Goal: Task Accomplishment & Management: Complete application form

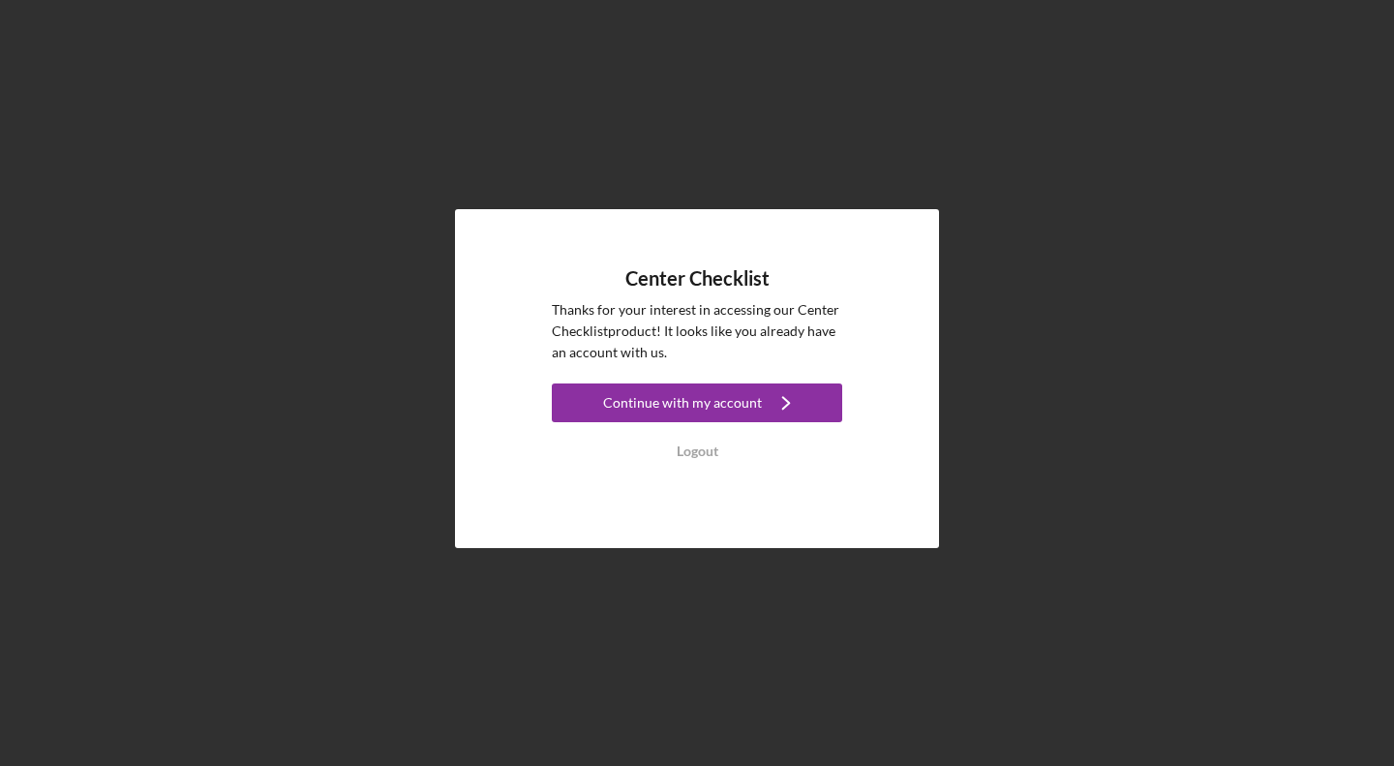
click at [717, 389] on div "Continue with my account" at bounding box center [682, 402] width 159 height 39
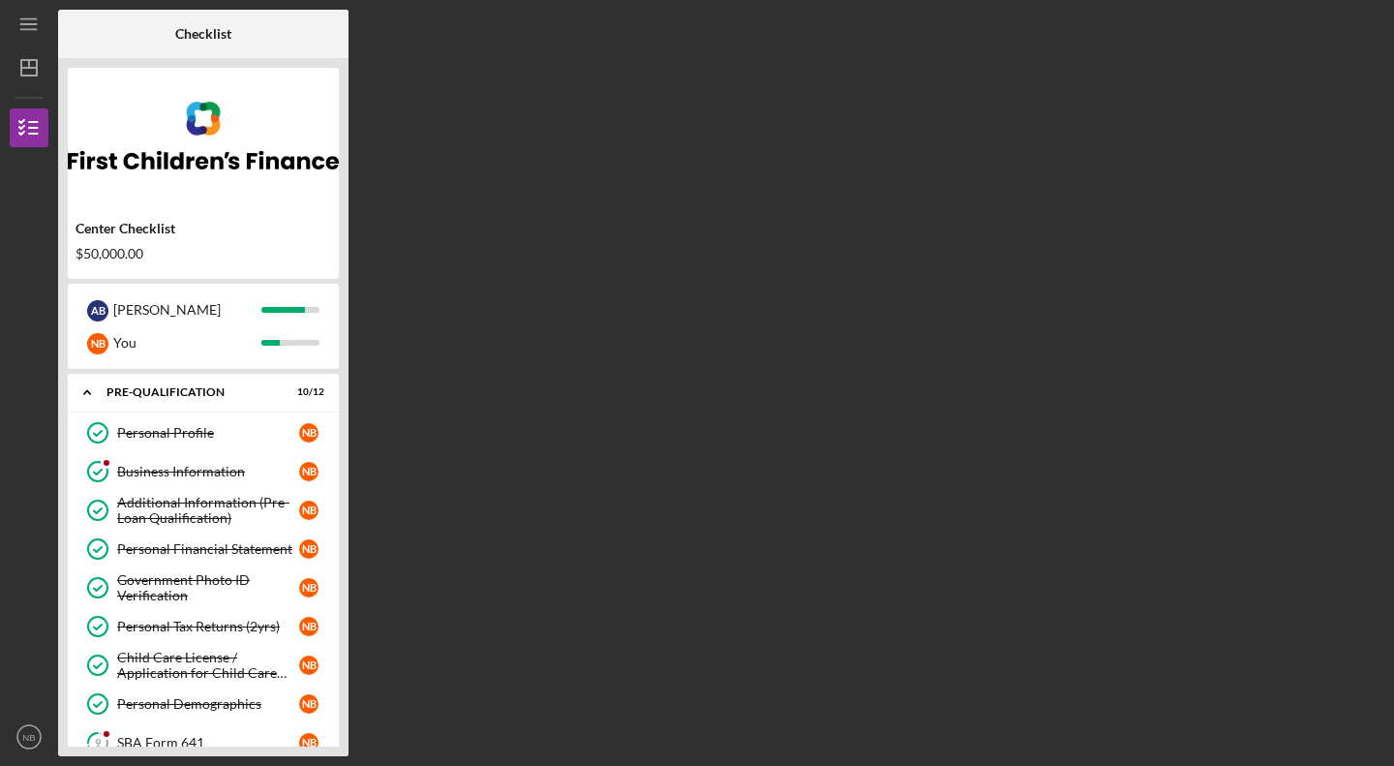
click at [187, 471] on div "Business Information" at bounding box center [208, 471] width 182 height 15
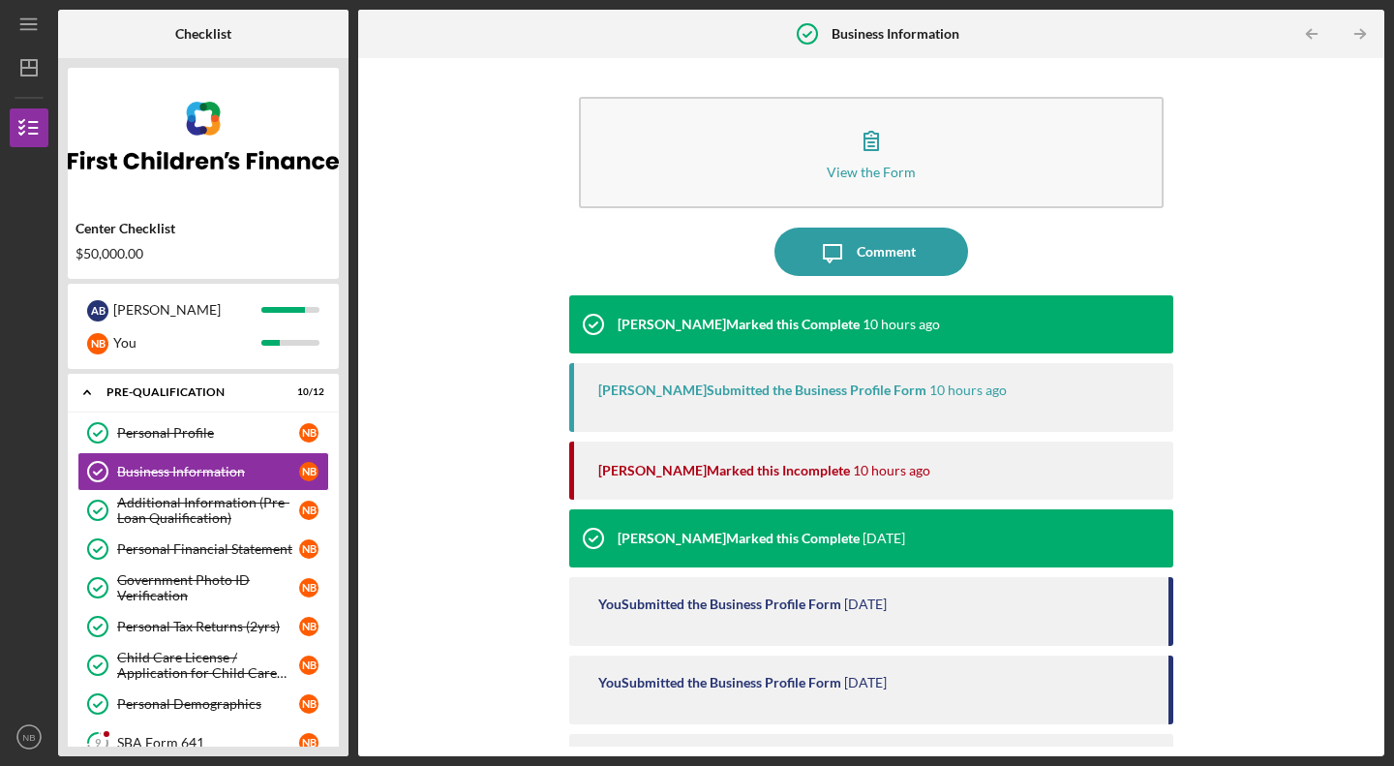
click at [870, 148] on icon "button" at bounding box center [871, 140] width 48 height 48
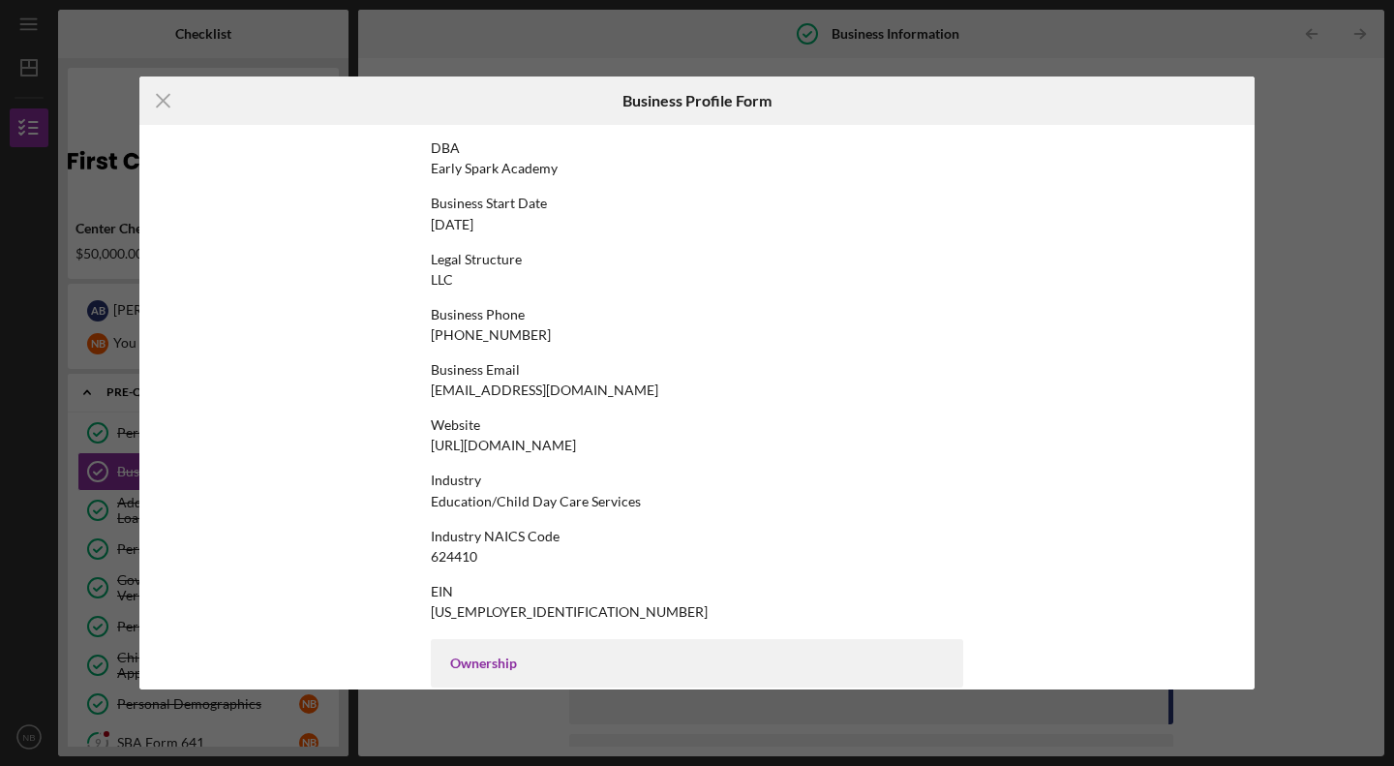
scroll to position [149, 0]
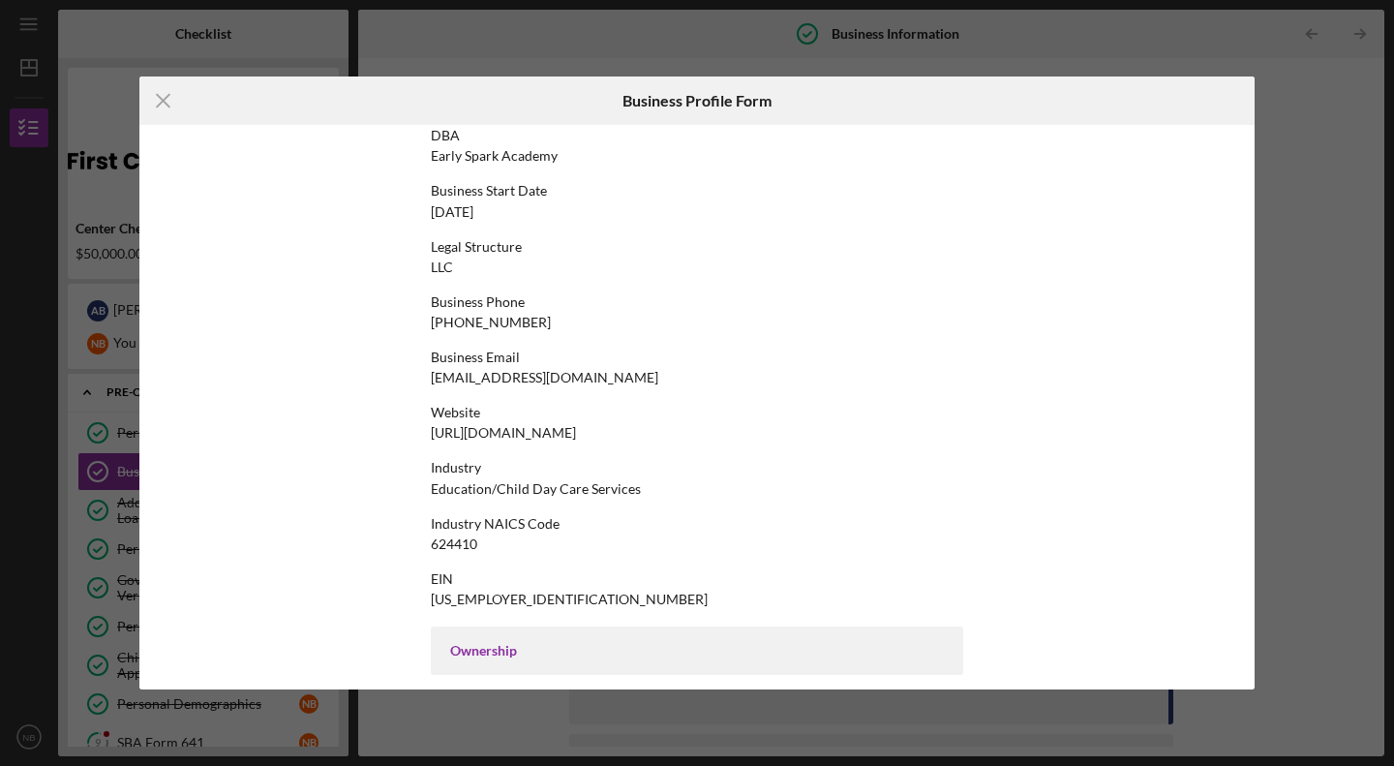
click at [158, 91] on icon "Icon/Menu Close" at bounding box center [163, 101] width 48 height 48
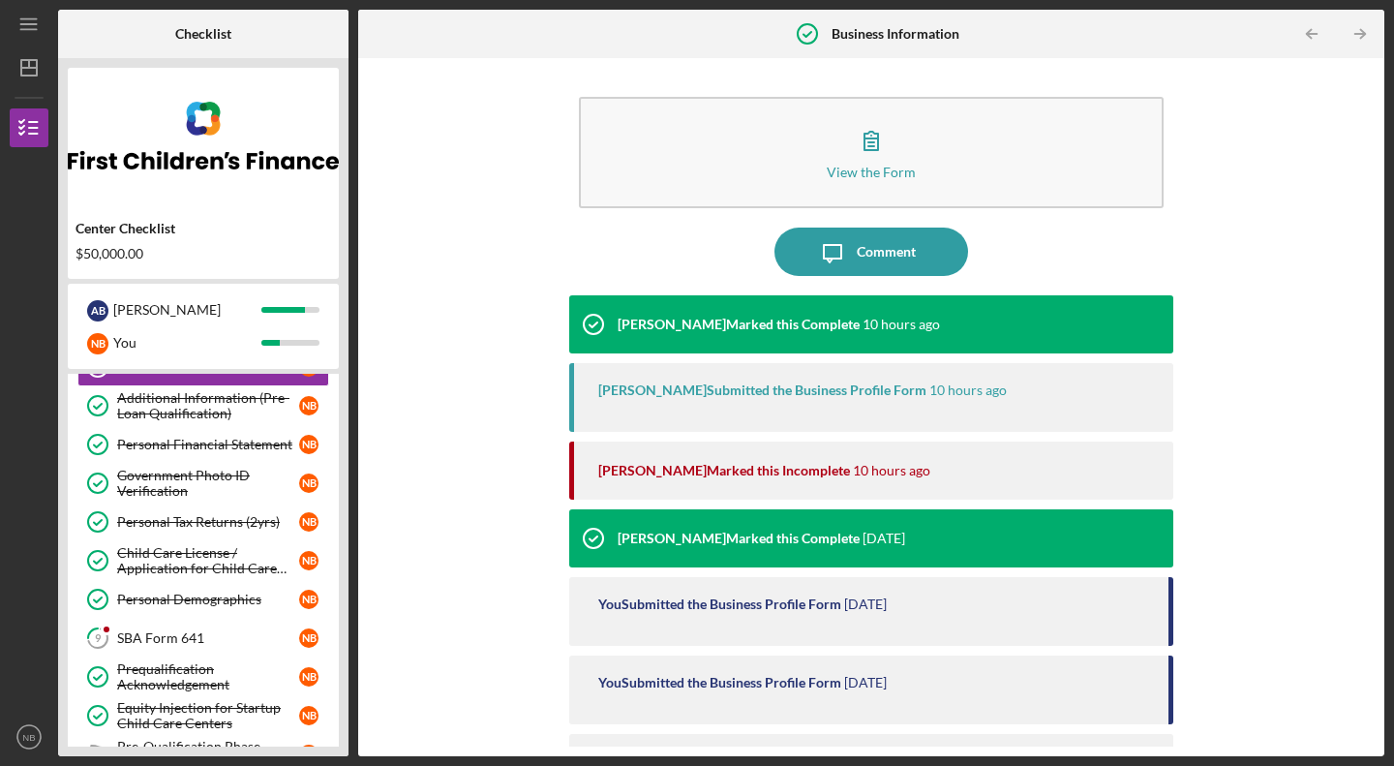
scroll to position [106, 0]
click at [210, 626] on link "9 SBA Form 641 N B" at bounding box center [203, 637] width 252 height 39
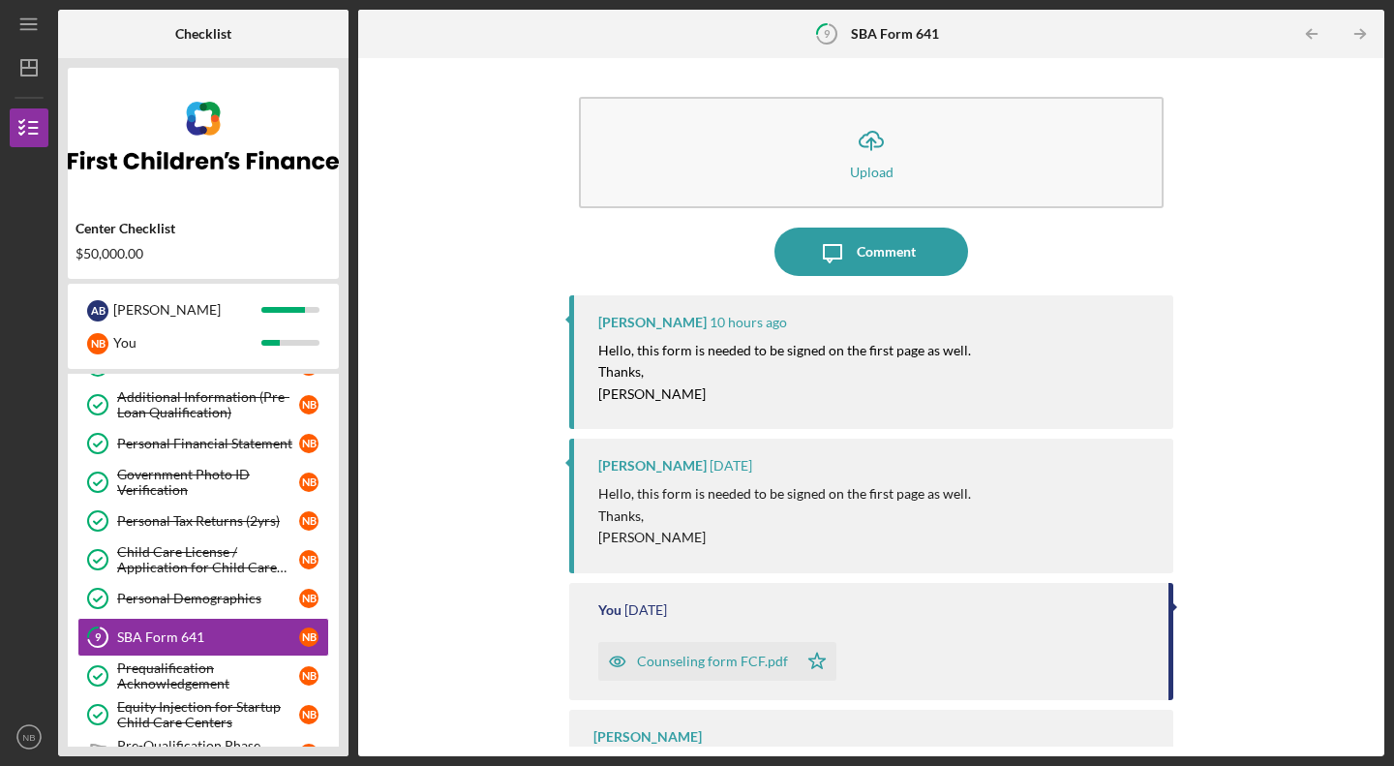
scroll to position [61, 0]
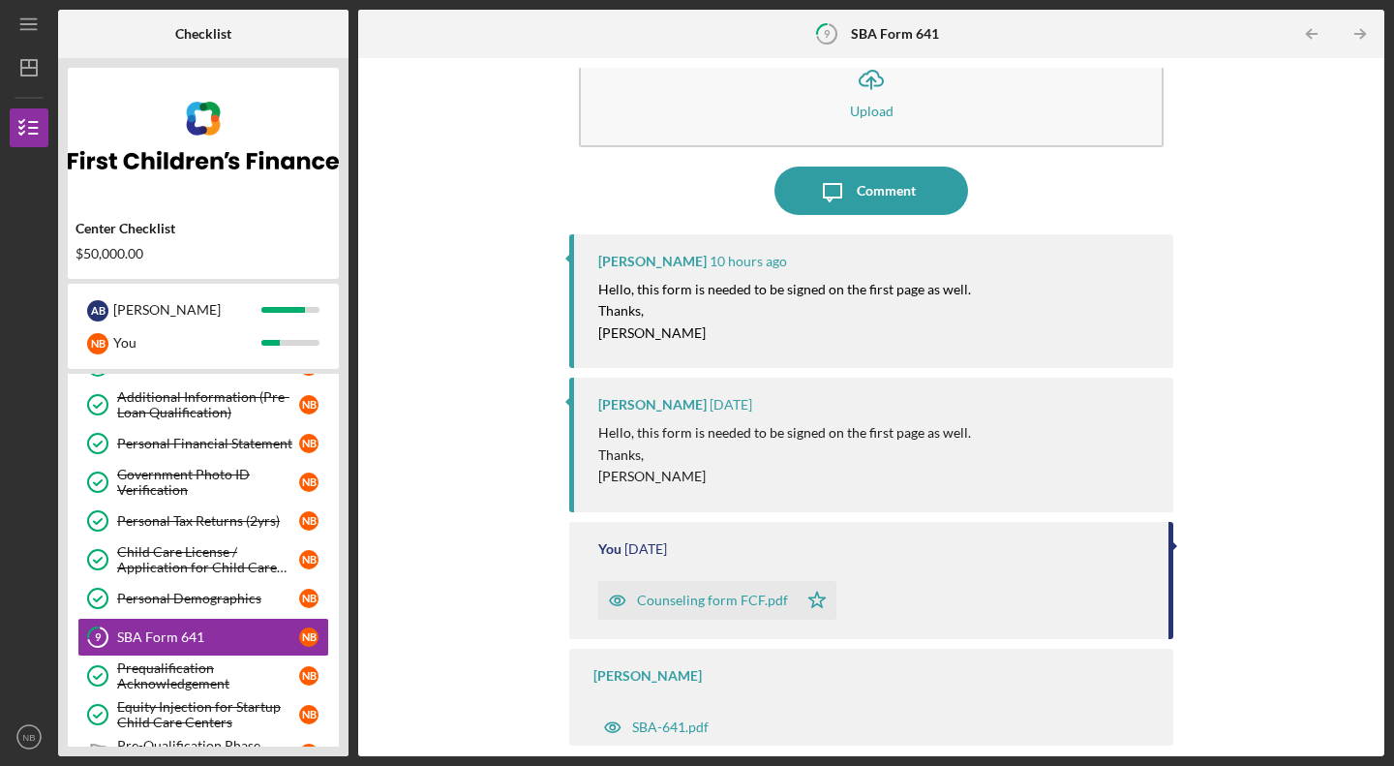
click at [708, 591] on div "Counseling form FCF.pdf" at bounding box center [697, 600] width 199 height 39
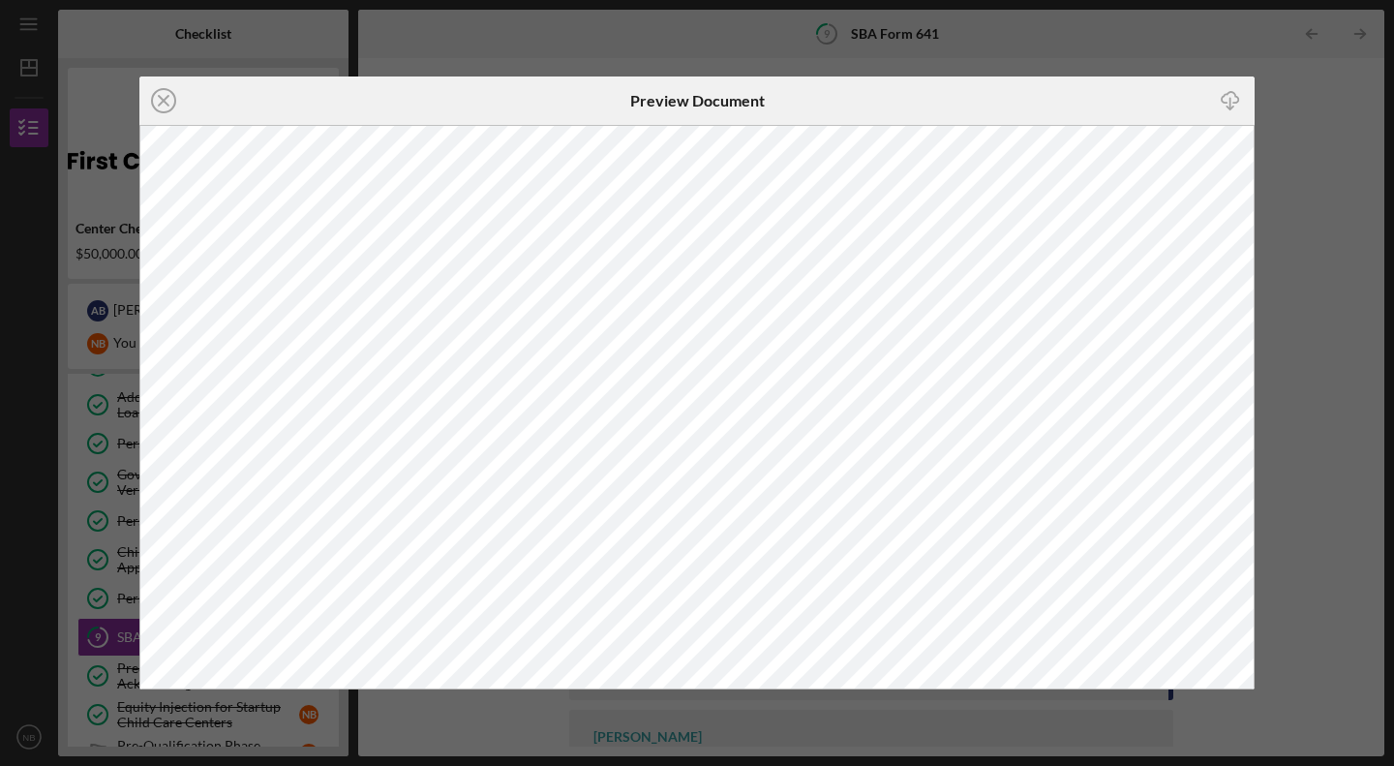
click at [160, 97] on line at bounding box center [164, 101] width 10 height 10
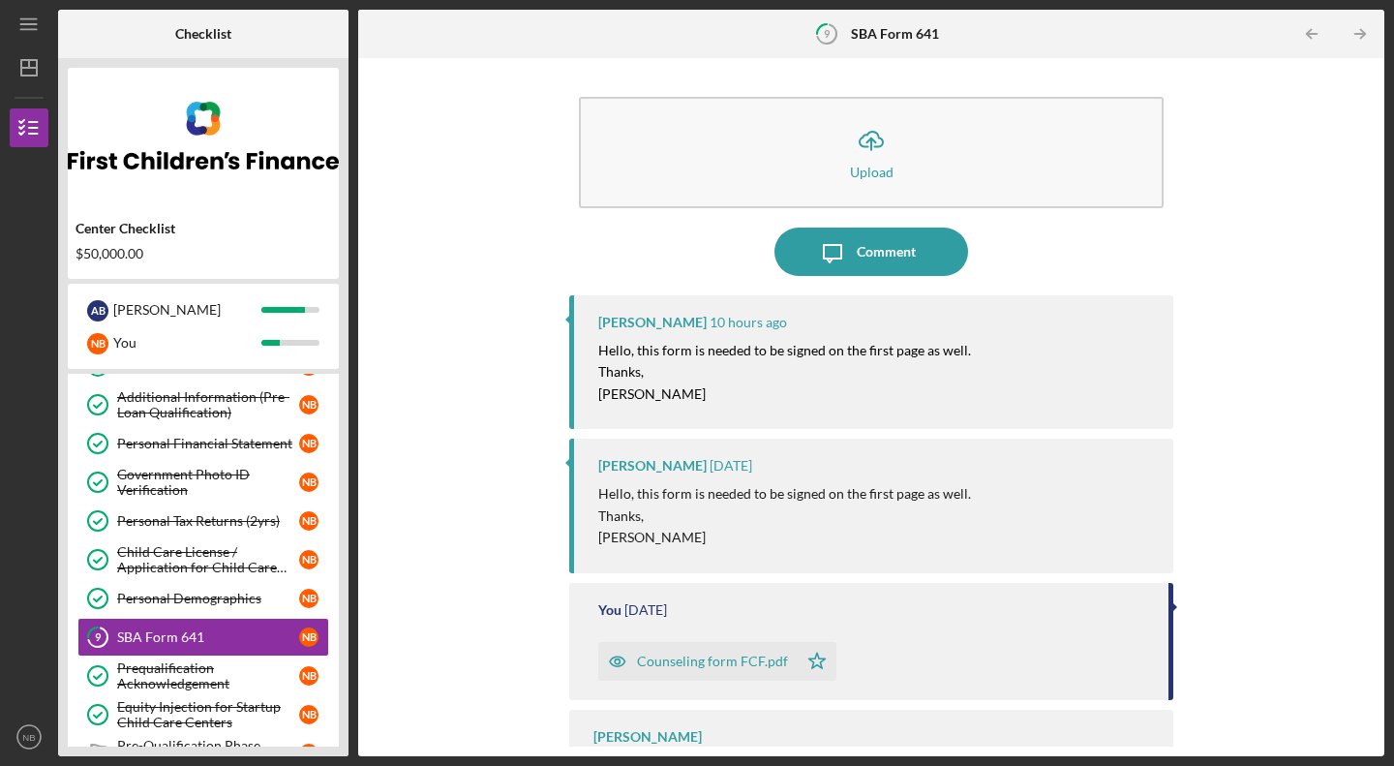
click at [753, 652] on div "Counseling form FCF.pdf" at bounding box center [697, 661] width 199 height 39
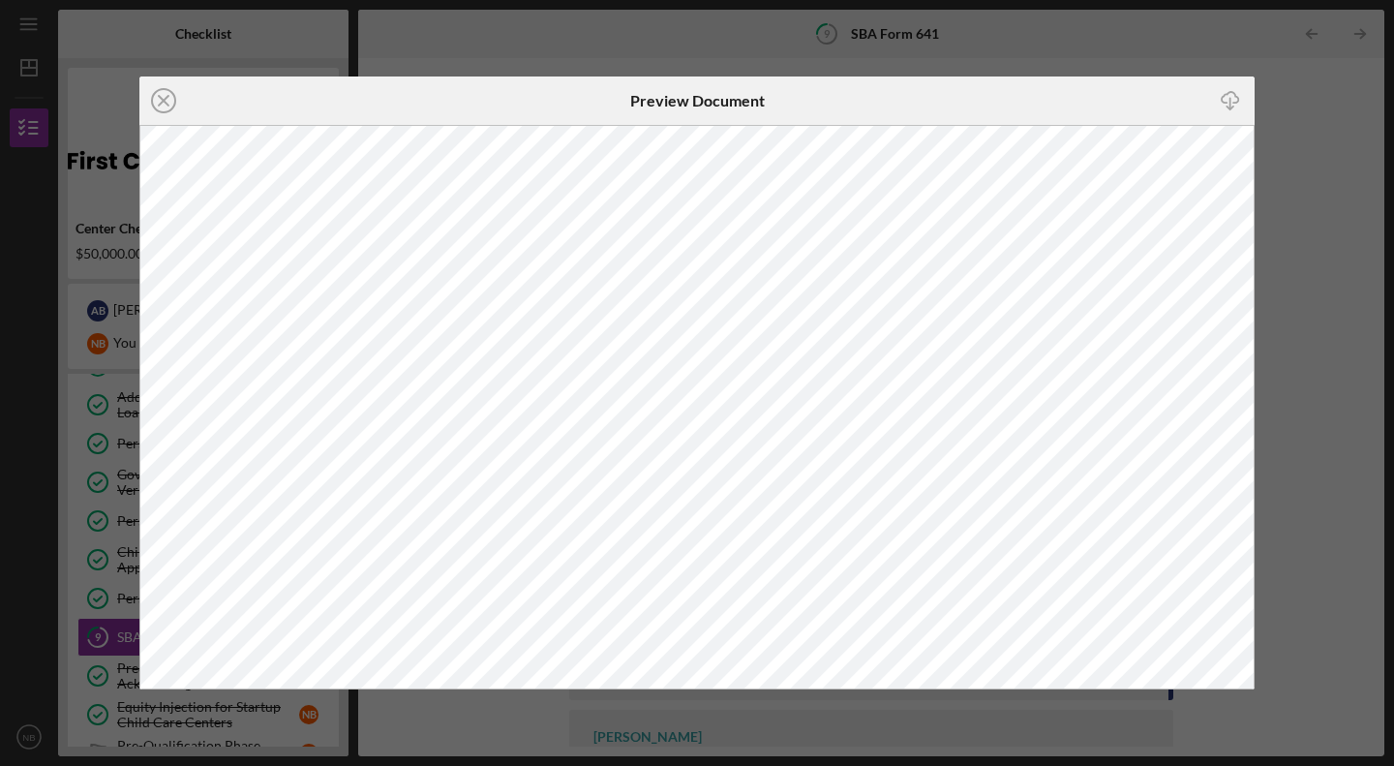
click at [164, 85] on icon "Icon/Close" at bounding box center [163, 101] width 48 height 48
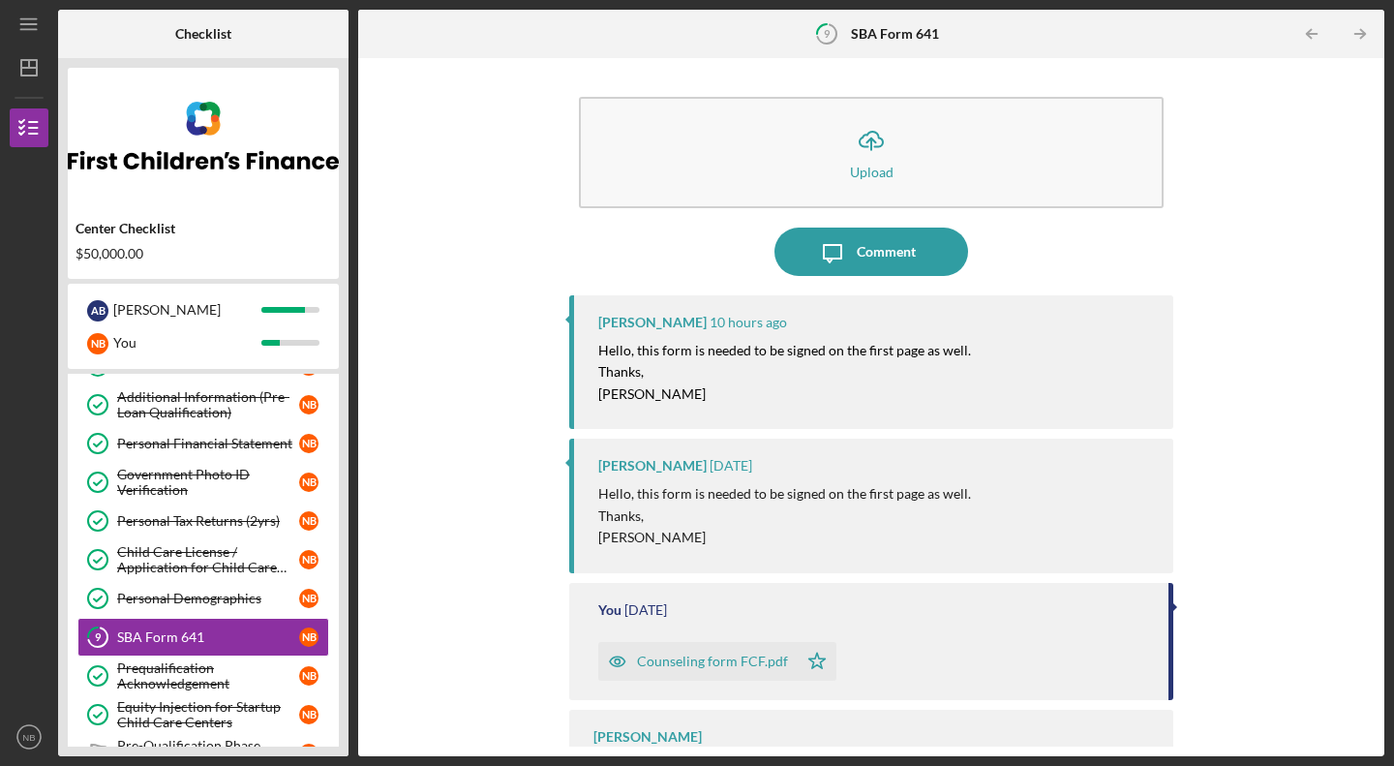
click at [868, 128] on icon "Icon/Upload" at bounding box center [871, 140] width 48 height 48
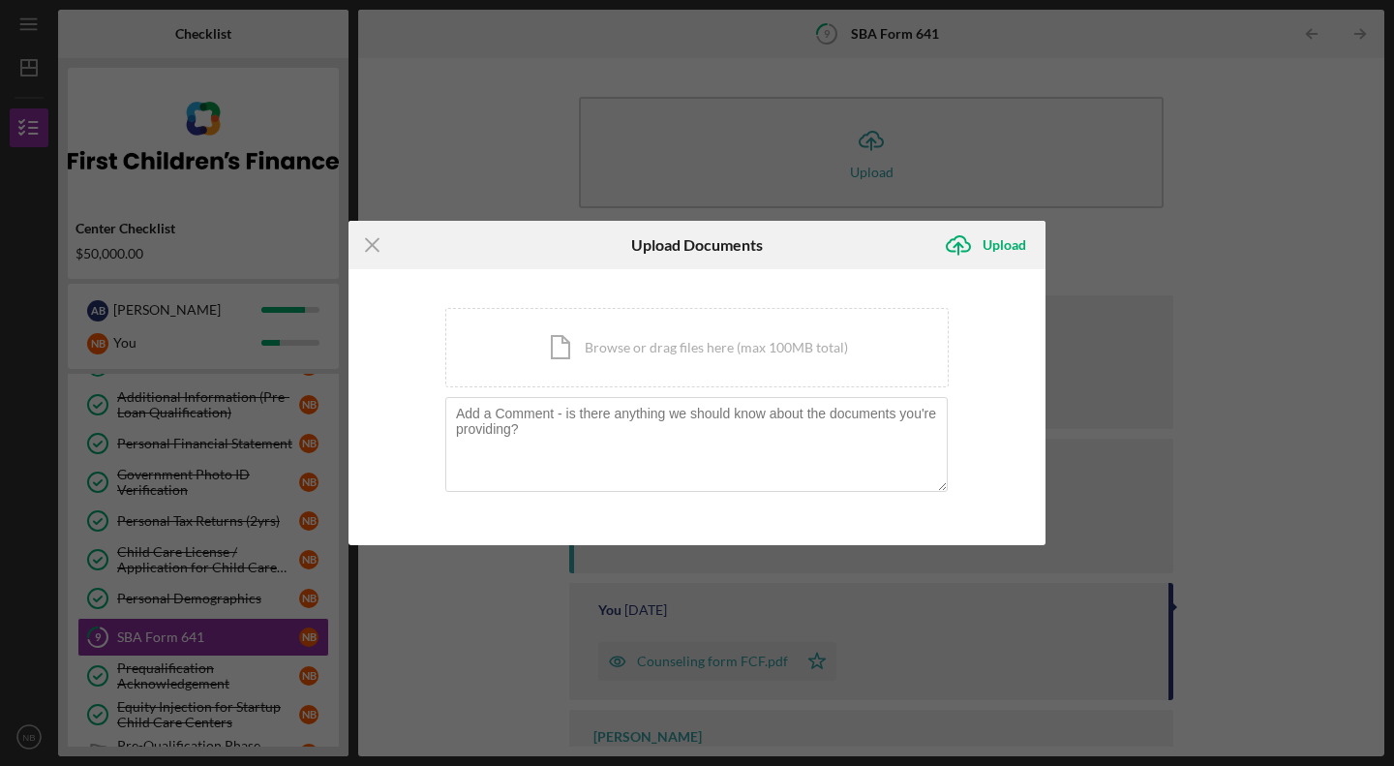
click at [654, 337] on div "Icon/Document Browse or drag files here (max 100MB total) Tap to choose files o…" at bounding box center [697, 347] width 504 height 79
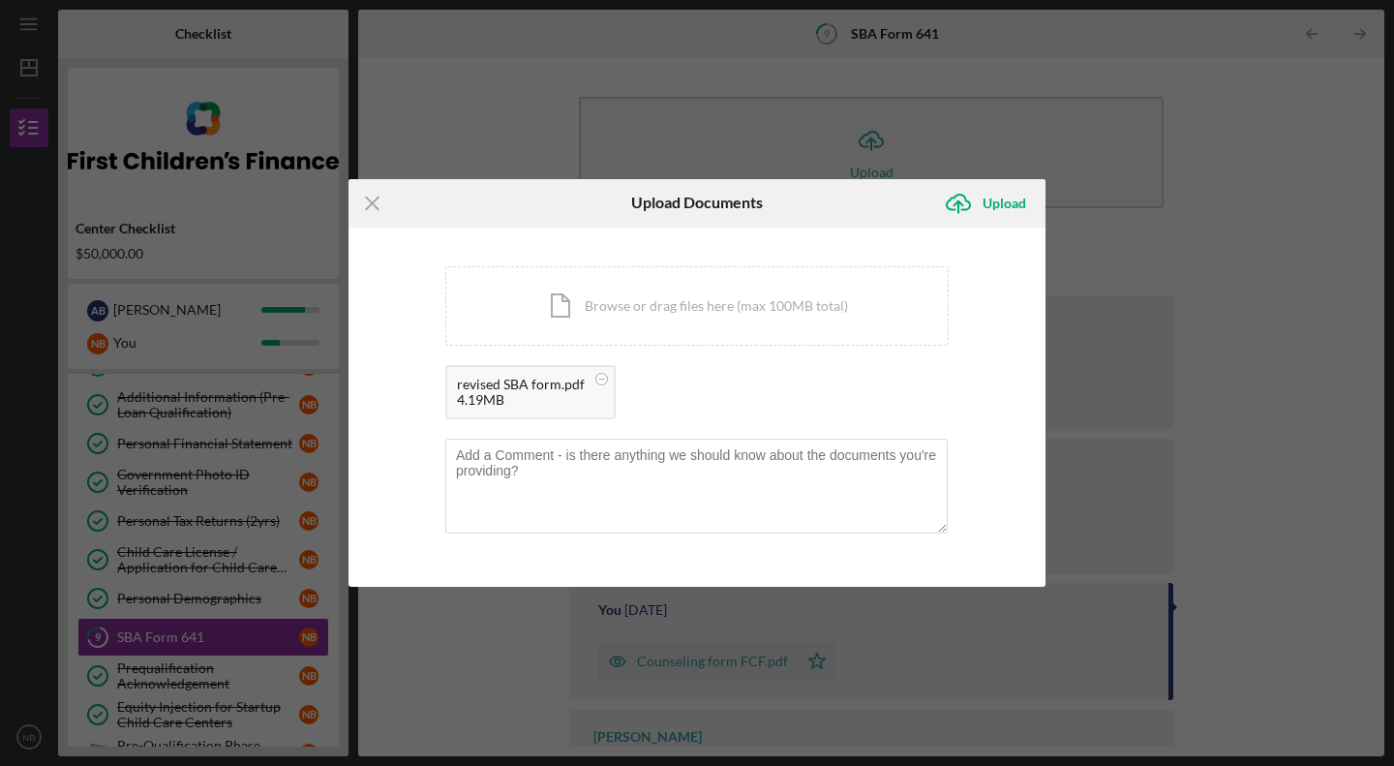
click at [988, 200] on div "Upload" at bounding box center [1005, 203] width 44 height 39
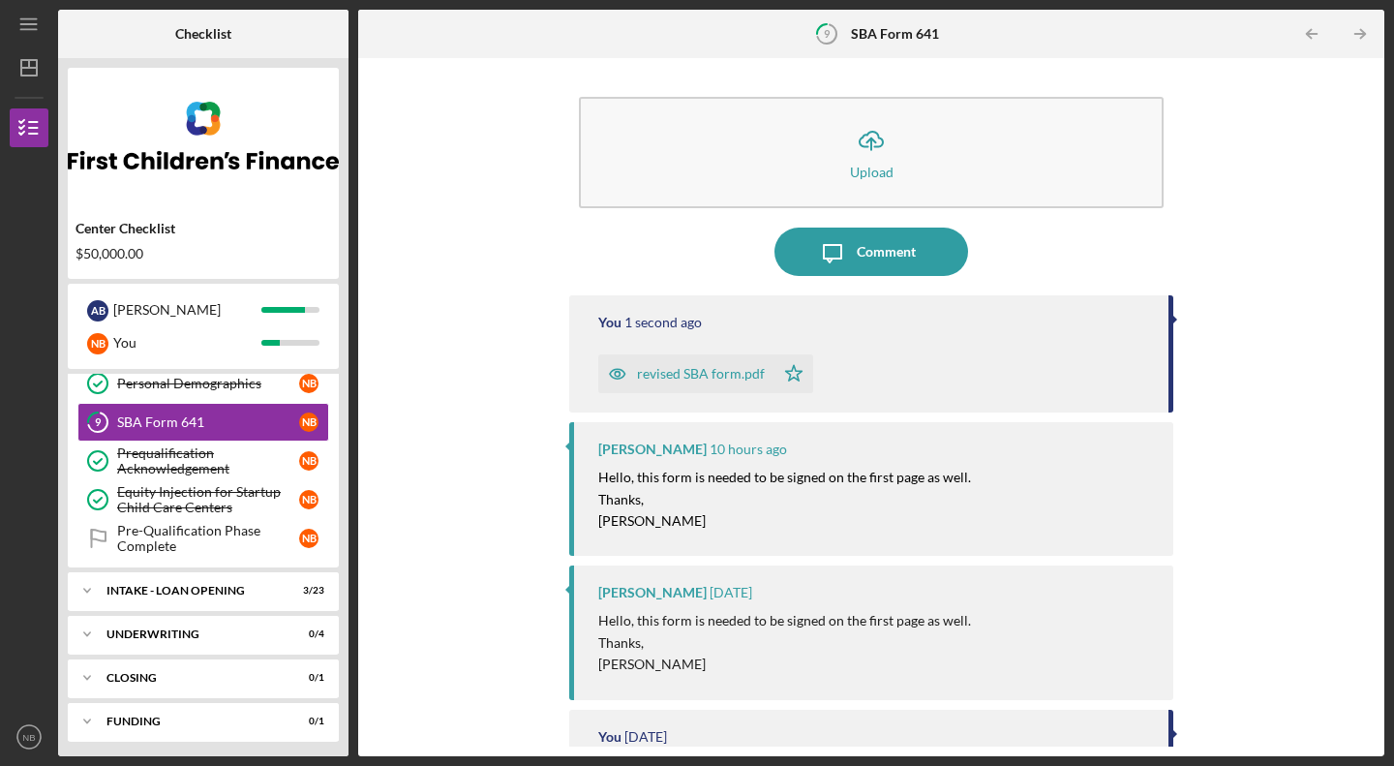
scroll to position [322, 0]
click at [197, 585] on div "INTAKE - LOAN OPENING" at bounding box center [191, 590] width 169 height 12
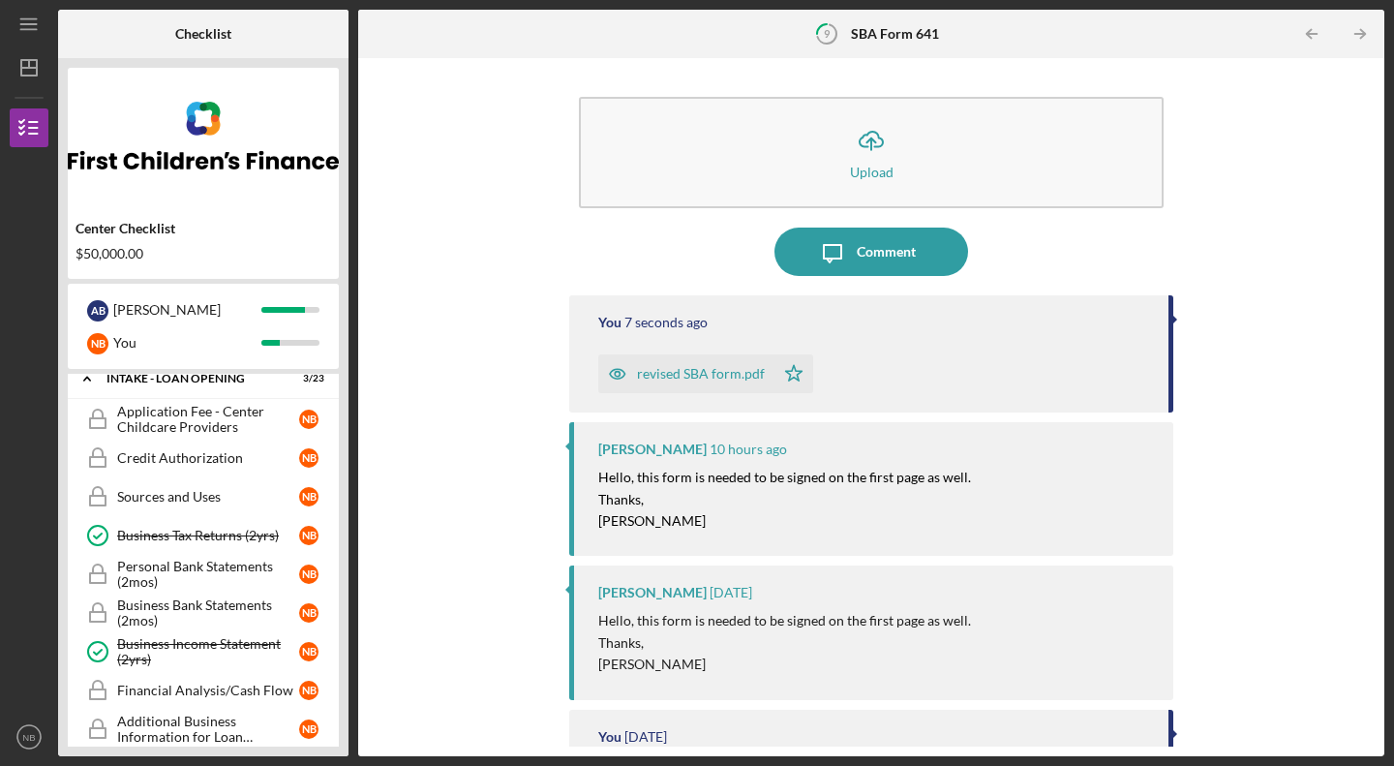
scroll to position [534, 0]
click at [218, 418] on div "Application Fee - Center Childcare Providers" at bounding box center [208, 418] width 182 height 31
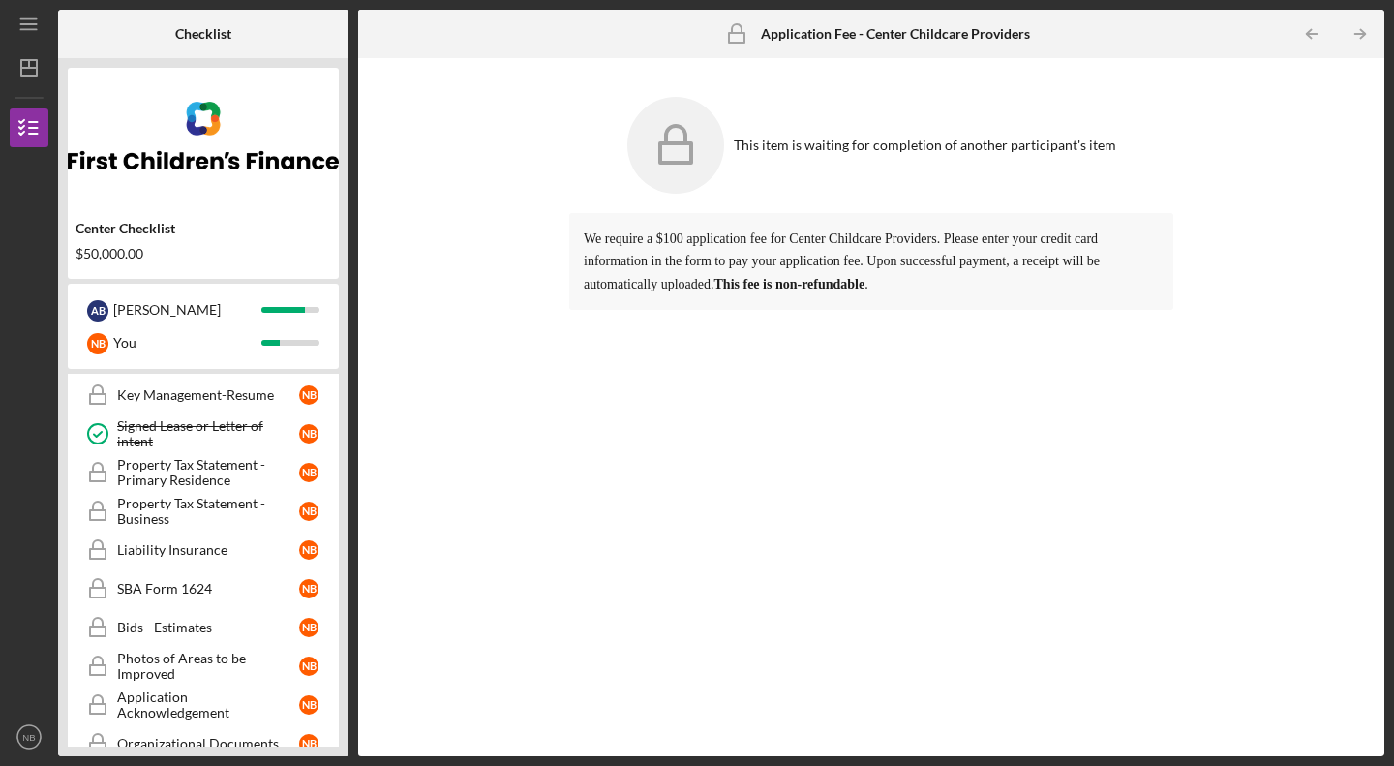
scroll to position [1271, 0]
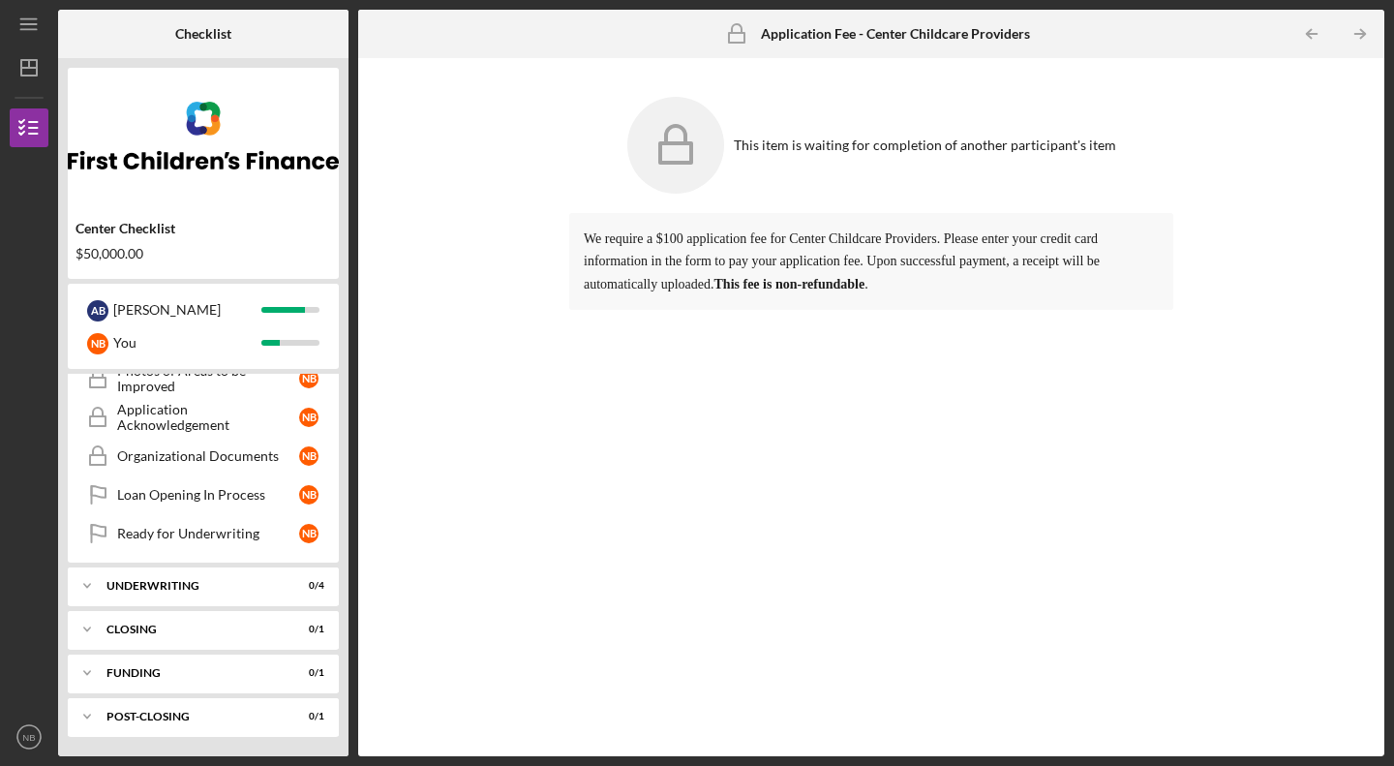
click at [250, 262] on div "Center Checklist $50,000.00" at bounding box center [203, 241] width 271 height 56
click at [146, 306] on div "[PERSON_NAME]" at bounding box center [187, 309] width 148 height 33
click at [29, 736] on text "NB" at bounding box center [28, 737] width 13 height 11
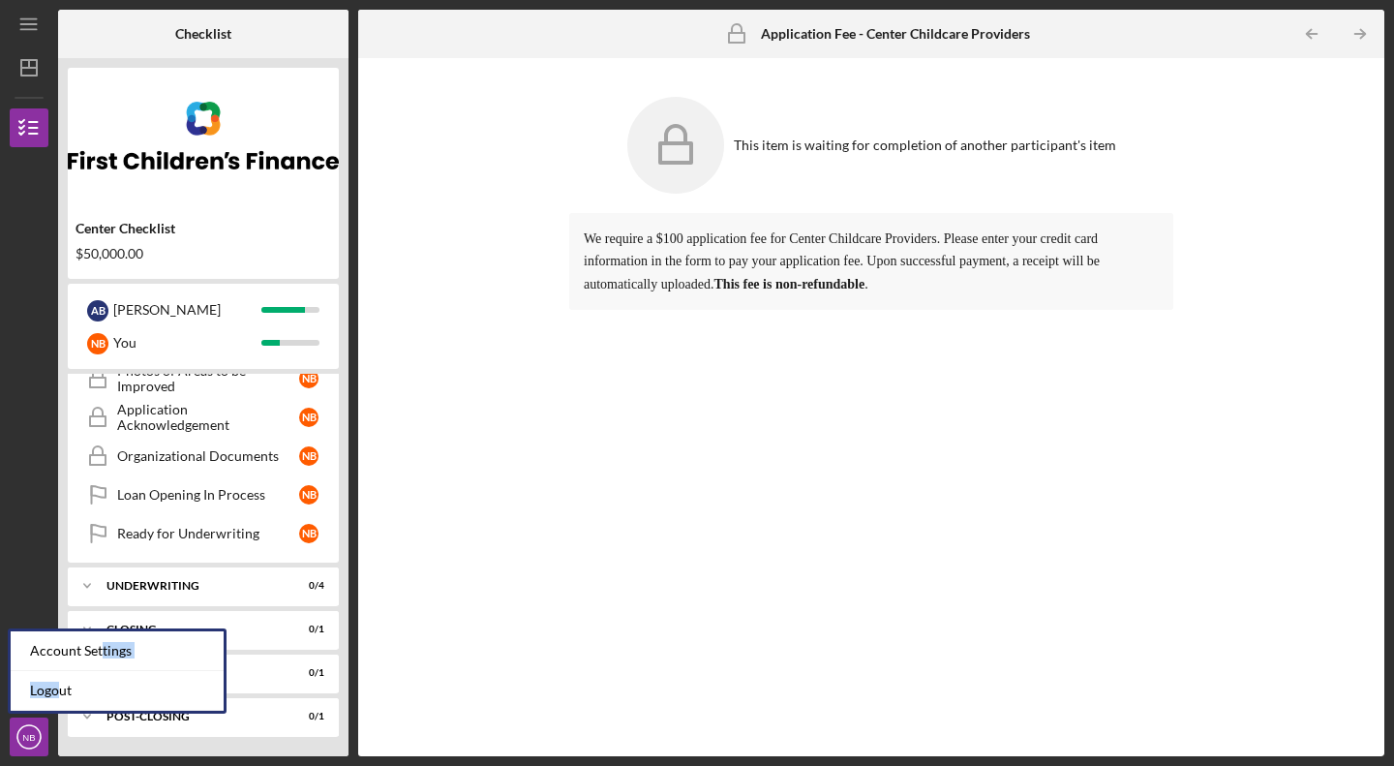
drag, startPoint x: 102, startPoint y: 633, endPoint x: 62, endPoint y: 687, distance: 66.4
click at [62, 687] on div "Account Settings Logout" at bounding box center [117, 670] width 219 height 85
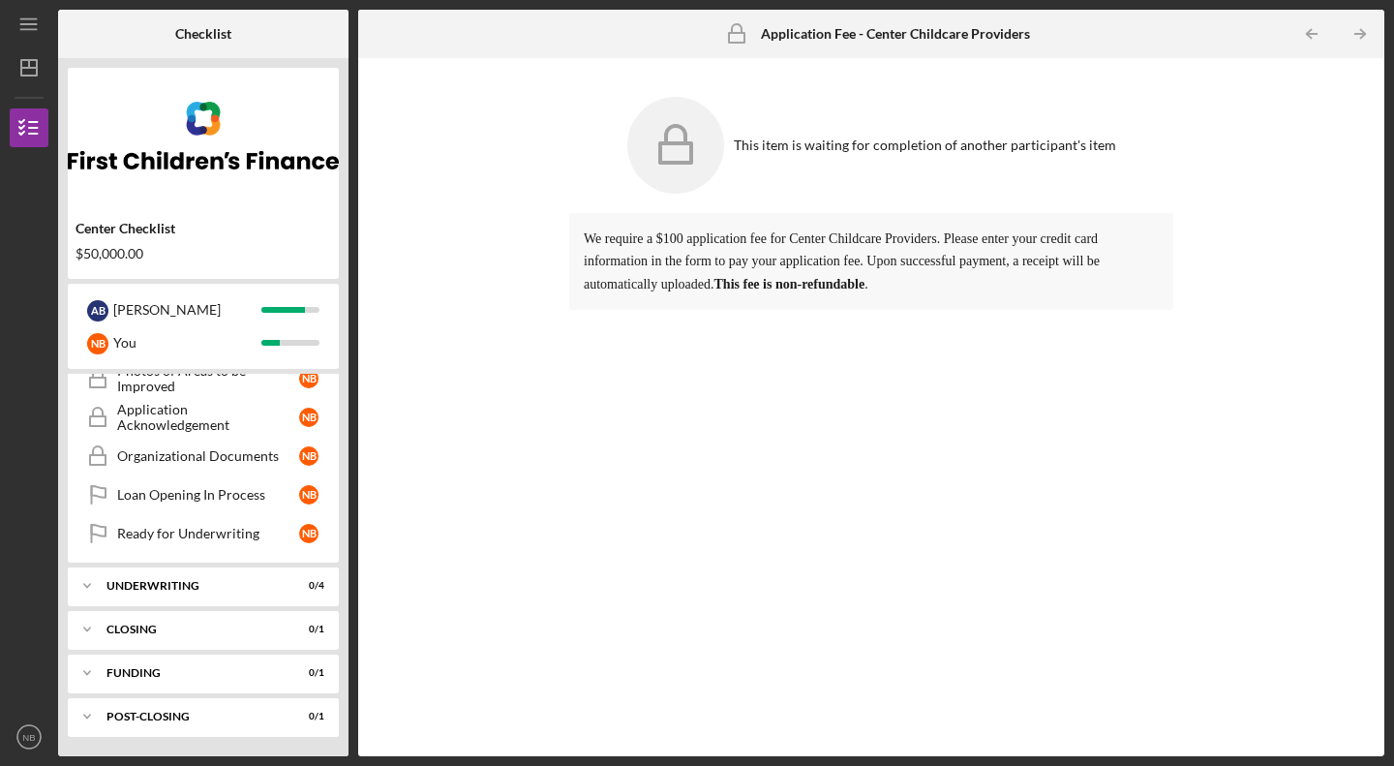
click at [62, 687] on div "Center Checklist $50,000.00 A B [PERSON_NAME] N B You Icon/Expander Pre-Qualifi…" at bounding box center [203, 407] width 291 height 698
click at [29, 745] on icon "NB" at bounding box center [29, 737] width 39 height 48
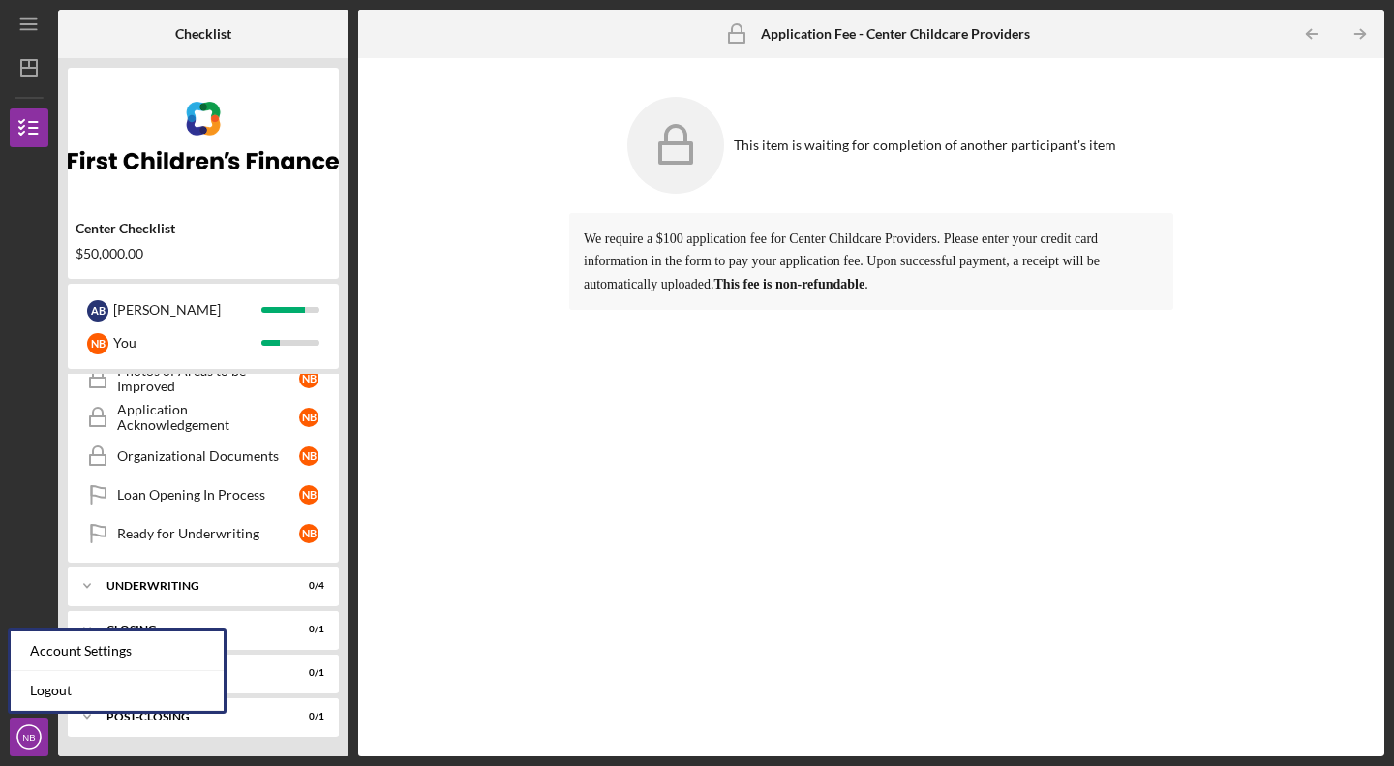
click at [64, 696] on link "Logout" at bounding box center [117, 691] width 213 height 40
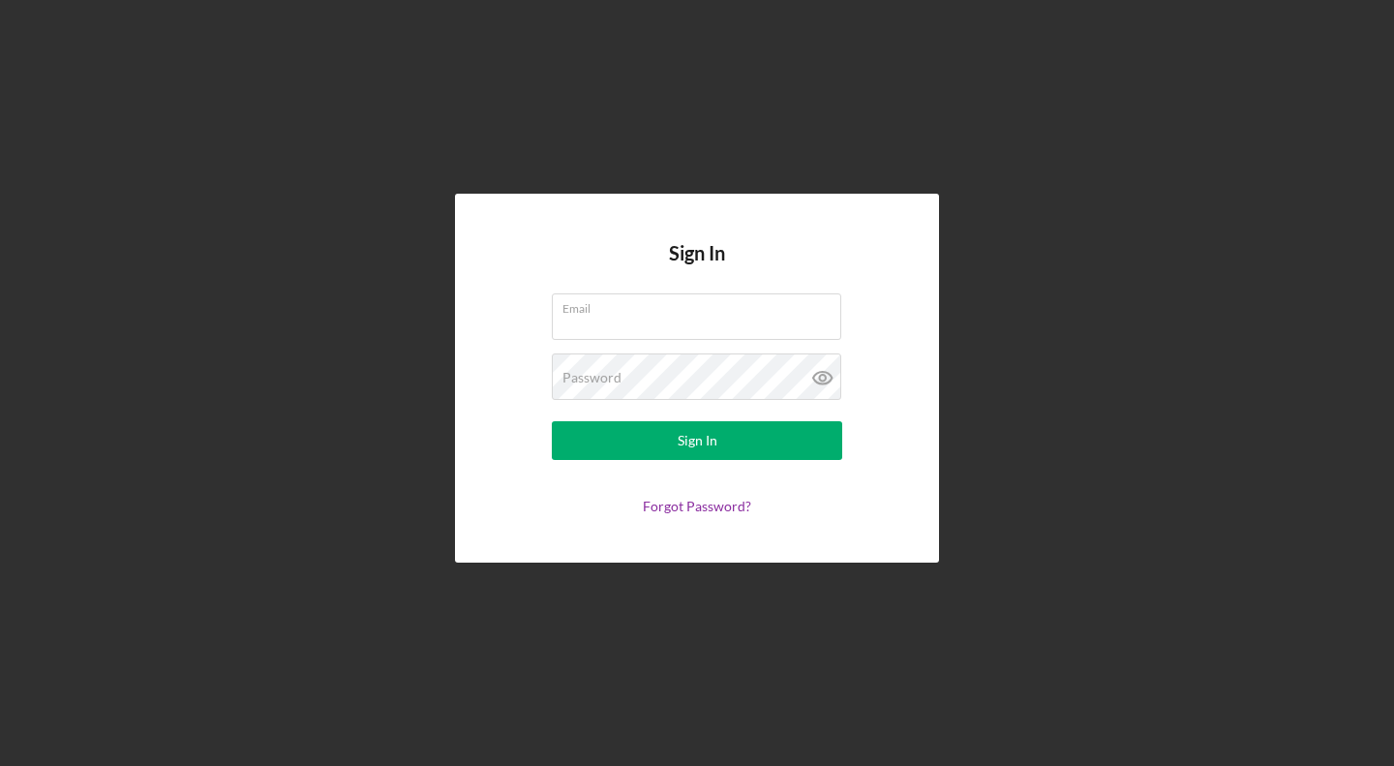
click at [622, 327] on input "Email" at bounding box center [697, 316] width 290 height 46
click at [569, 319] on input "[EMAIL_ADDRESS][DOMAIN_NAME]" at bounding box center [697, 316] width 290 height 46
type input "[EMAIL_ADDRESS][DOMAIN_NAME]"
click at [651, 444] on button "Sign In" at bounding box center [697, 440] width 291 height 39
